Goal: Information Seeking & Learning: Learn about a topic

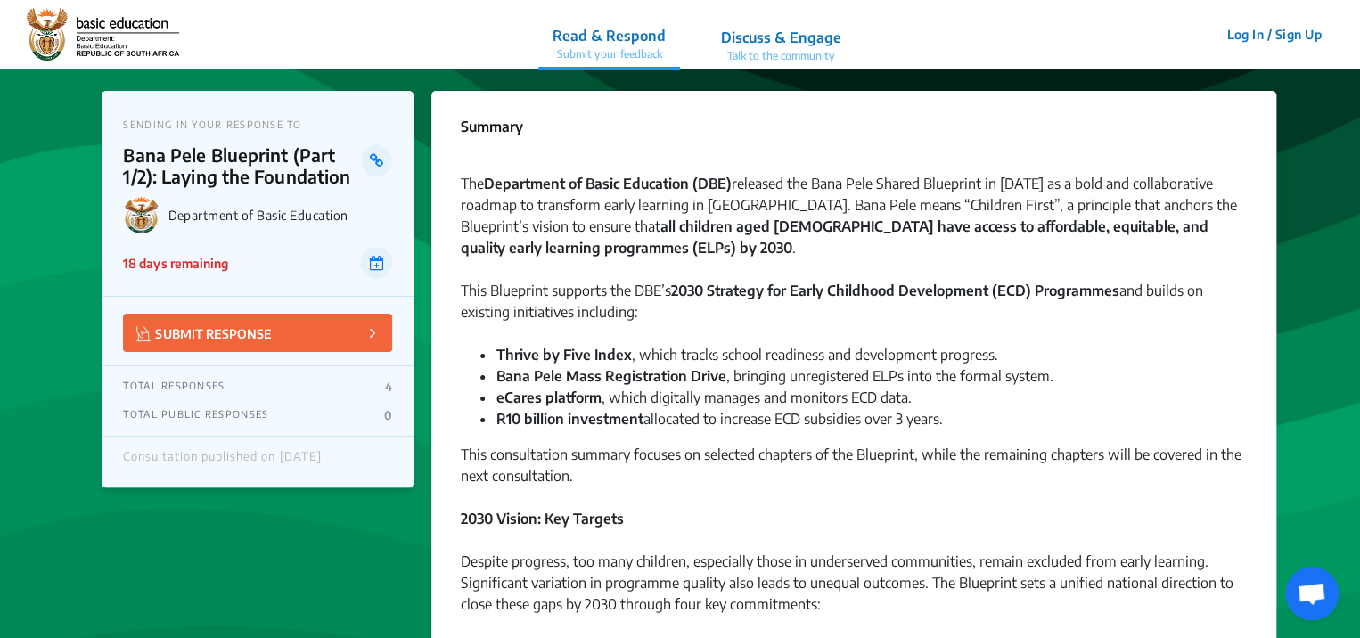
drag, startPoint x: 1360, startPoint y: 0, endPoint x: 437, endPoint y: 38, distance: 924.1
click at [437, 38] on nav "Read & Respond Submit your feedback Discuss & Engage Talk to the community Read…" at bounding box center [680, 34] width 1360 height 69
